Goal: Communication & Community: Connect with others

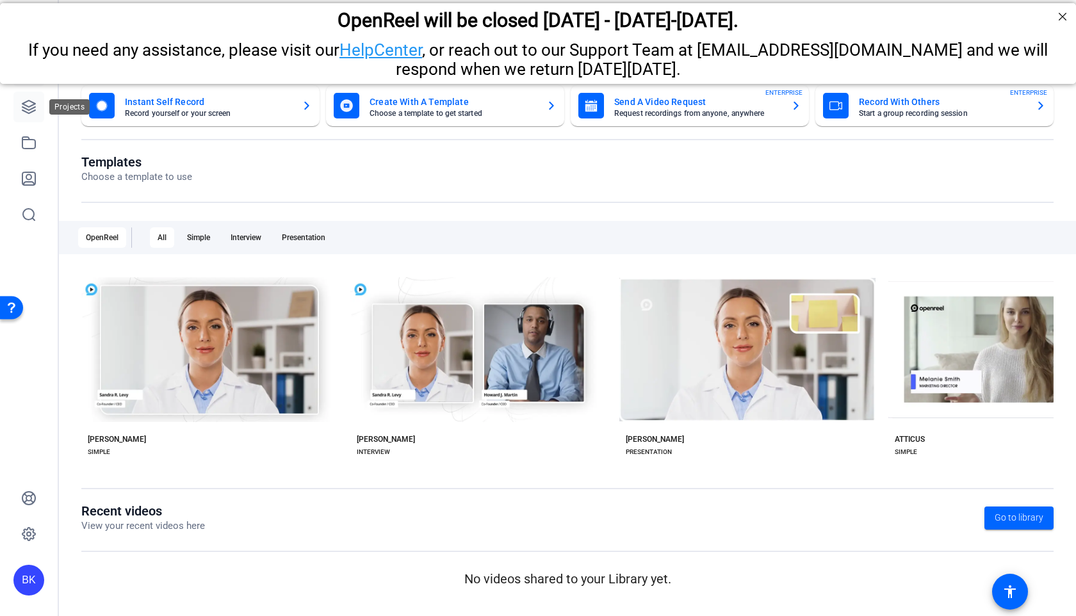
click at [23, 108] on icon at bounding box center [28, 107] width 13 height 13
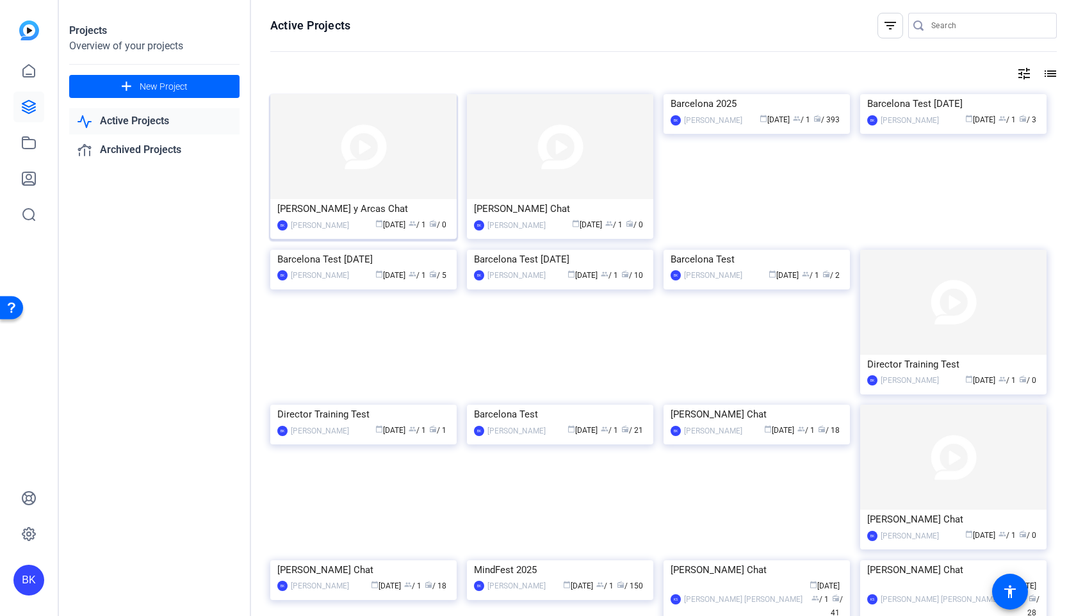
click at [395, 140] on img at bounding box center [363, 146] width 186 height 105
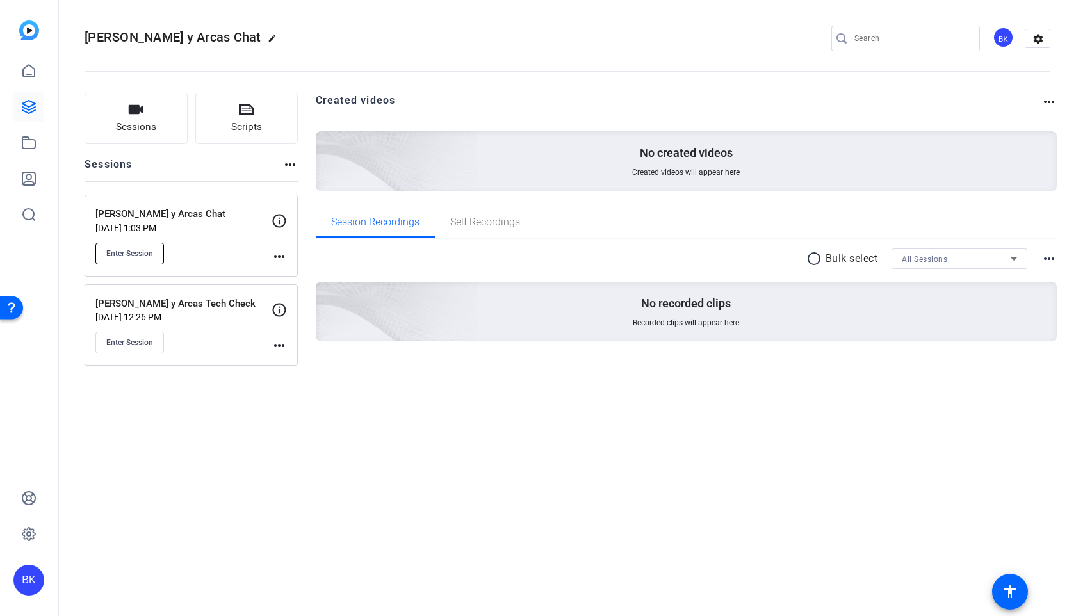
click at [137, 249] on span "Enter Session" at bounding box center [129, 254] width 47 height 10
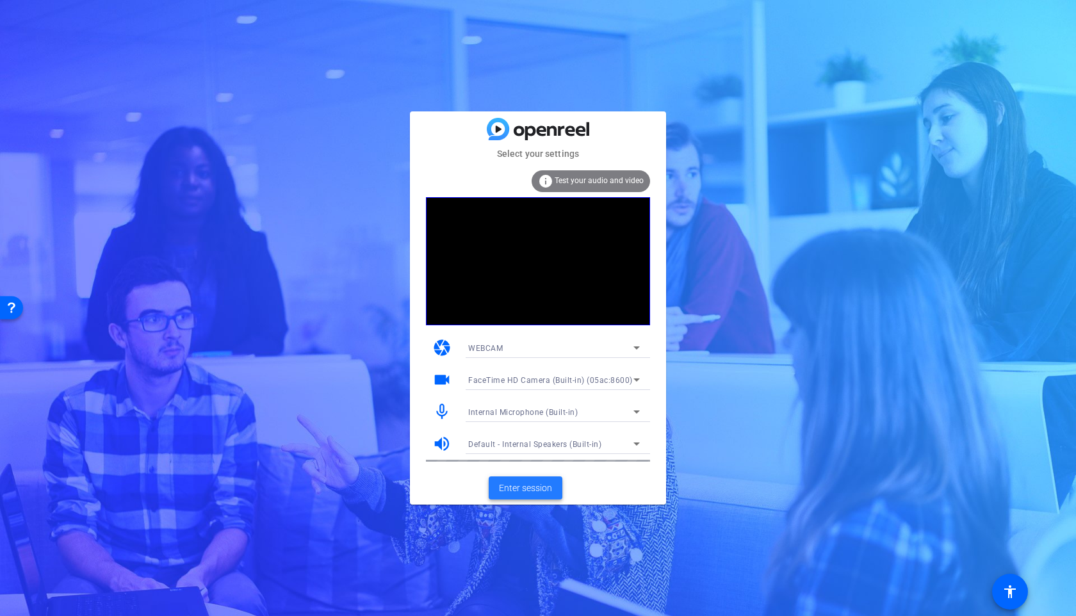
click at [521, 484] on span "Enter session" at bounding box center [525, 488] width 53 height 13
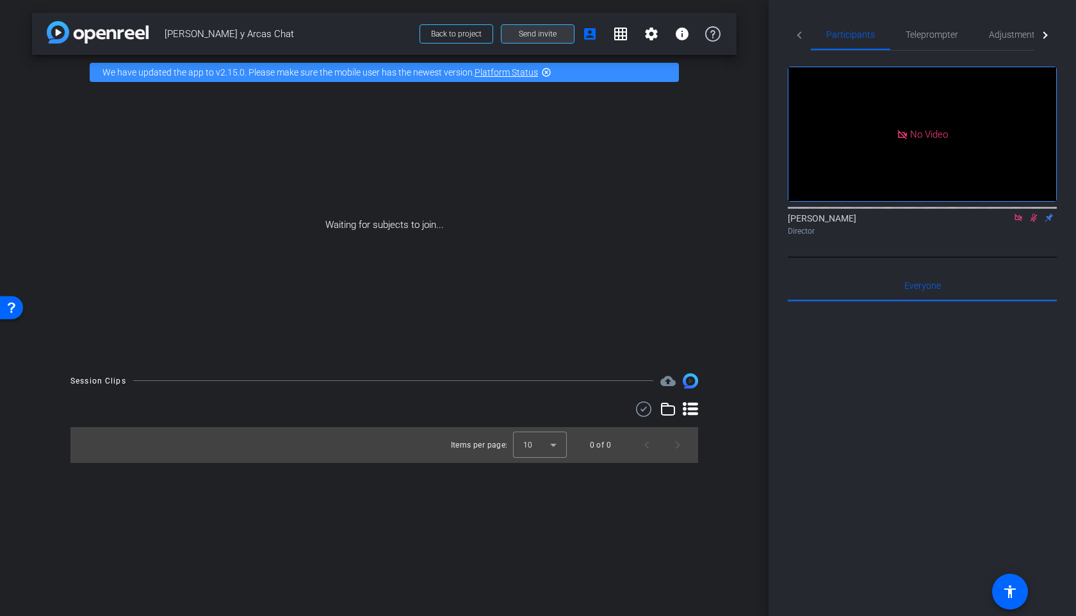
click at [537, 28] on span at bounding box center [538, 34] width 72 height 31
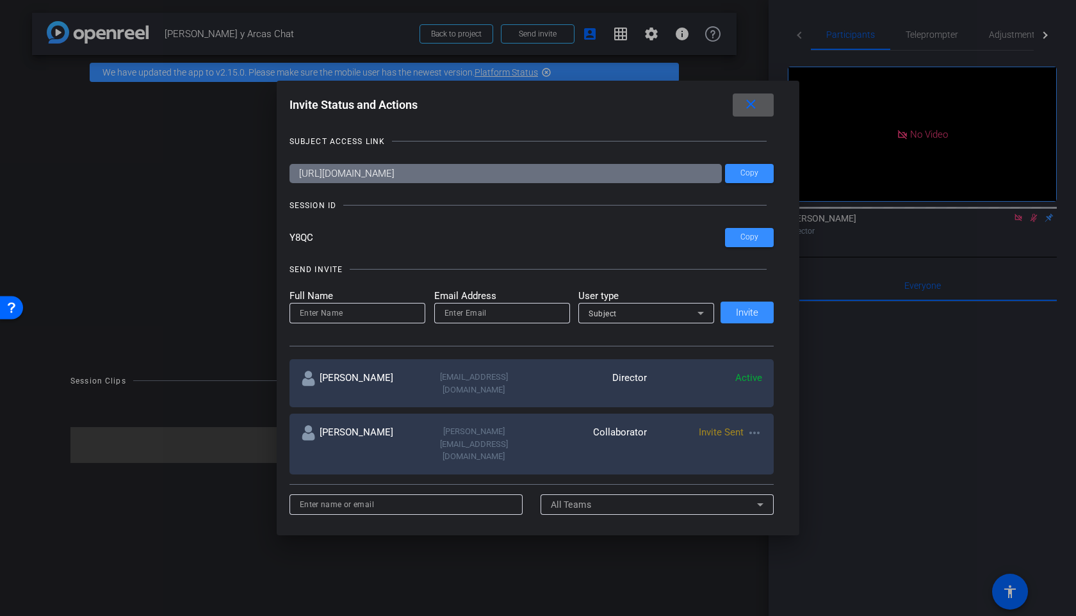
click at [372, 310] on input at bounding box center [357, 313] width 115 height 15
click at [481, 313] on input "email" at bounding box center [502, 313] width 115 height 15
paste input "[EMAIL_ADDRESS][DOMAIN_NAME]"
type input "[EMAIL_ADDRESS][DOMAIN_NAME]"
click at [641, 308] on div "Subject" at bounding box center [643, 314] width 109 height 16
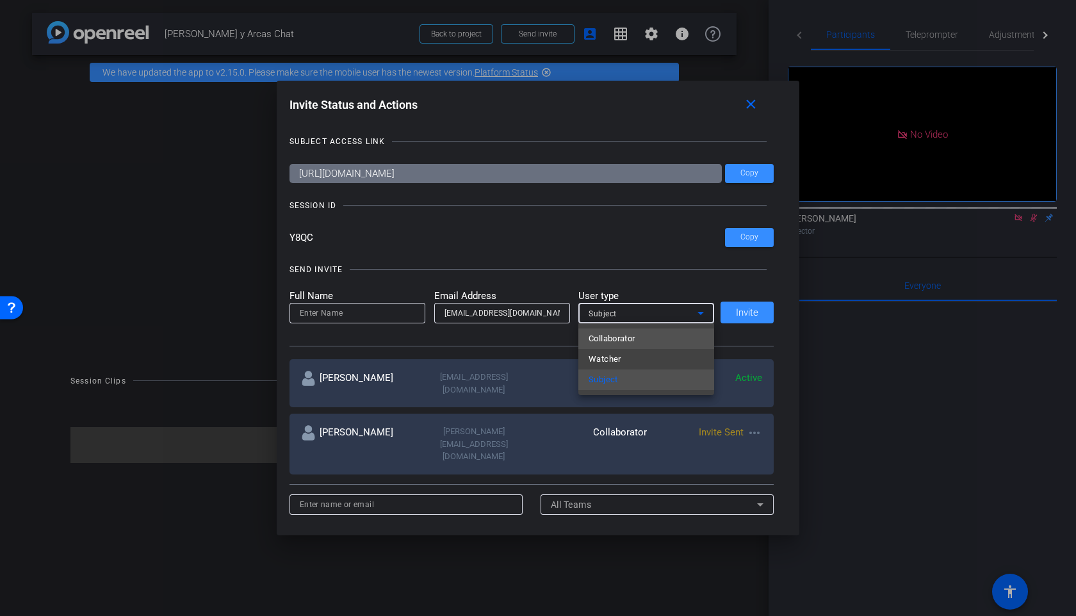
click at [641, 338] on mat-option "Collaborator" at bounding box center [646, 339] width 136 height 21
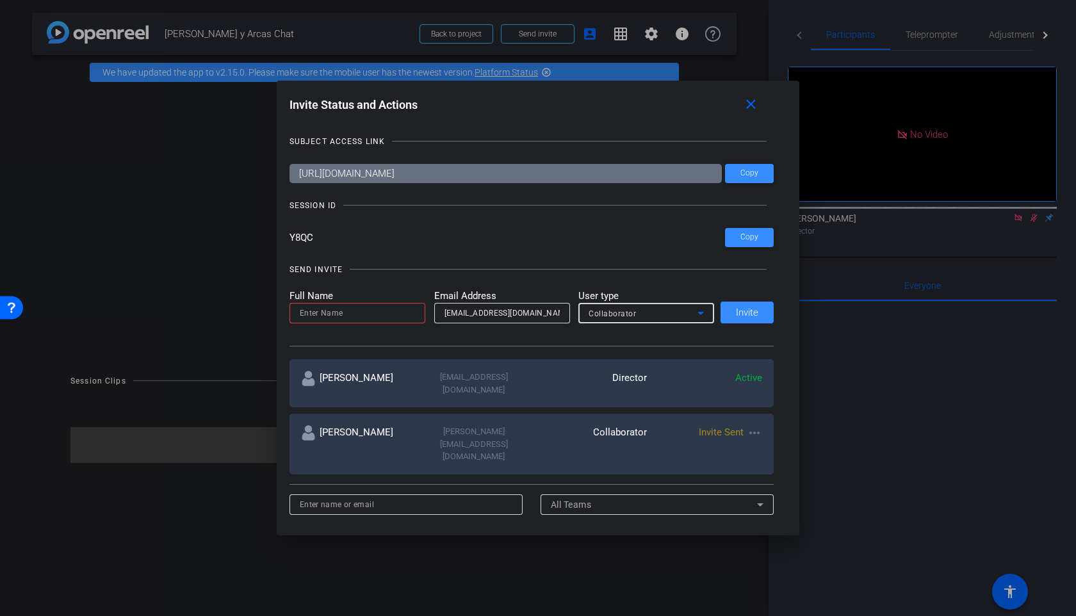
click at [403, 311] on input at bounding box center [357, 313] width 115 height 15
type input "[PERSON_NAME]"
click at [755, 313] on span "Invite" at bounding box center [747, 313] width 22 height 10
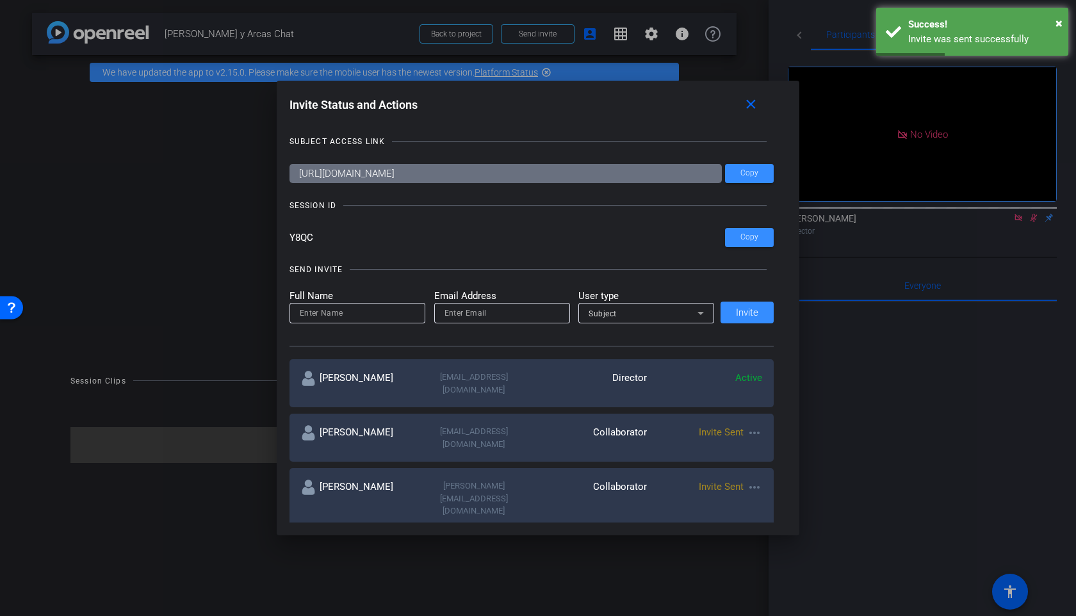
click at [930, 431] on div at bounding box center [538, 308] width 1076 height 616
